Goal: Task Accomplishment & Management: Use online tool/utility

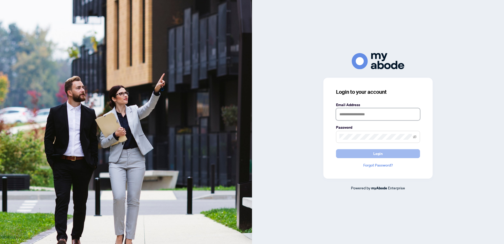
type input "**********"
click at [379, 155] on span "Login" at bounding box center [377, 153] width 9 height 8
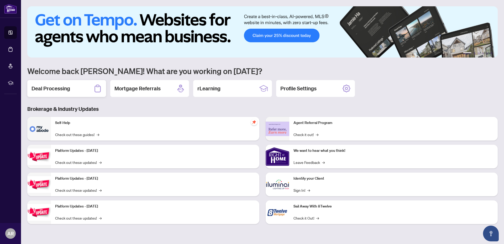
click at [45, 88] on h2 "Deal Processing" at bounding box center [50, 88] width 39 height 7
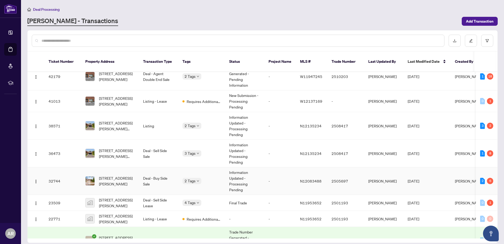
scroll to position [35, 0]
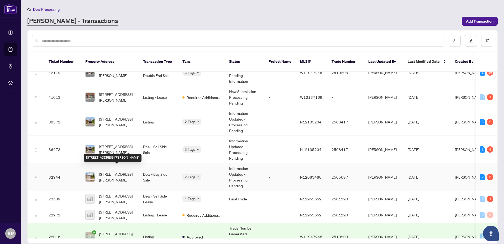
click at [108, 172] on span "222 Barrhill Rd, Vaughan, Ontario L6A 1L2, Canada" at bounding box center [117, 177] width 36 height 12
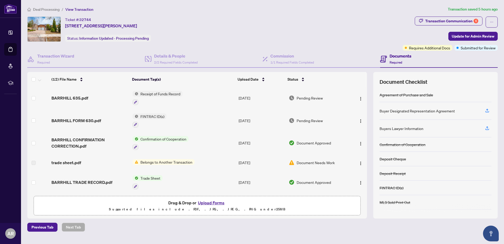
click at [156, 117] on span "FINTRAC ID(s)" at bounding box center [152, 116] width 28 height 6
click at [92, 119] on span "BARRHILL FORM 630.pdf" at bounding box center [76, 120] width 50 height 6
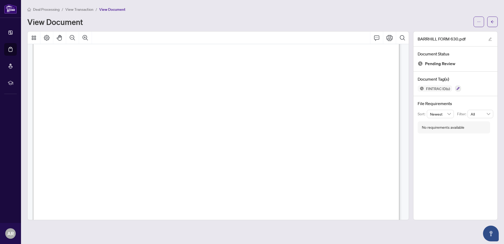
scroll to position [123, 0]
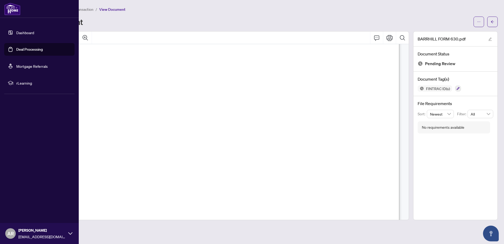
click at [16, 33] on link "Dashboard" at bounding box center [25, 32] width 18 height 5
